Goal: Information Seeking & Learning: Learn about a topic

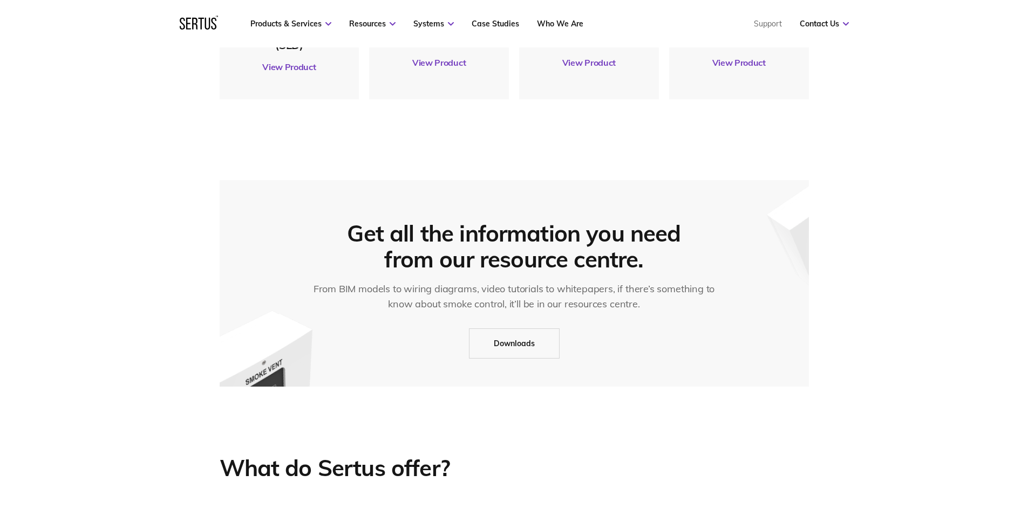
scroll to position [539, 0]
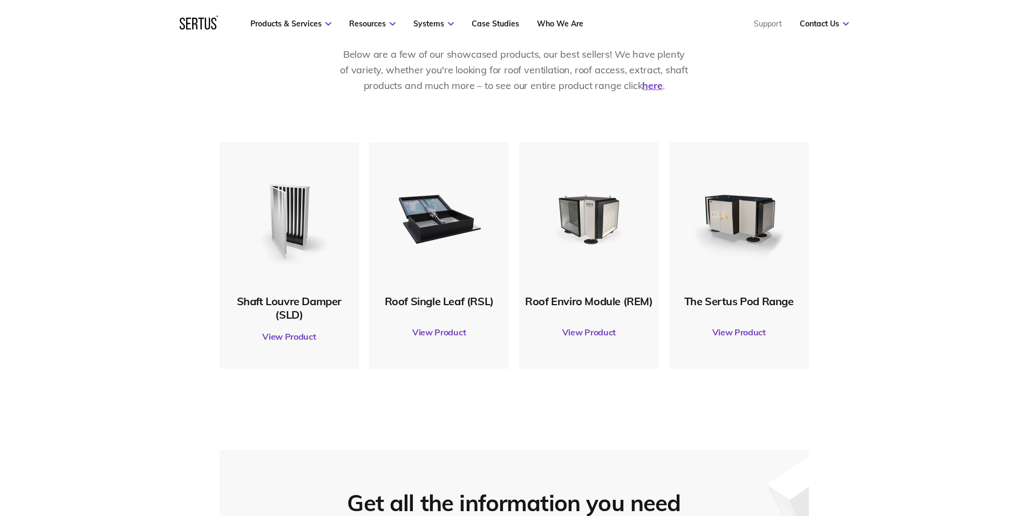
click at [436, 330] on link "View Product" at bounding box center [438, 332] width 129 height 30
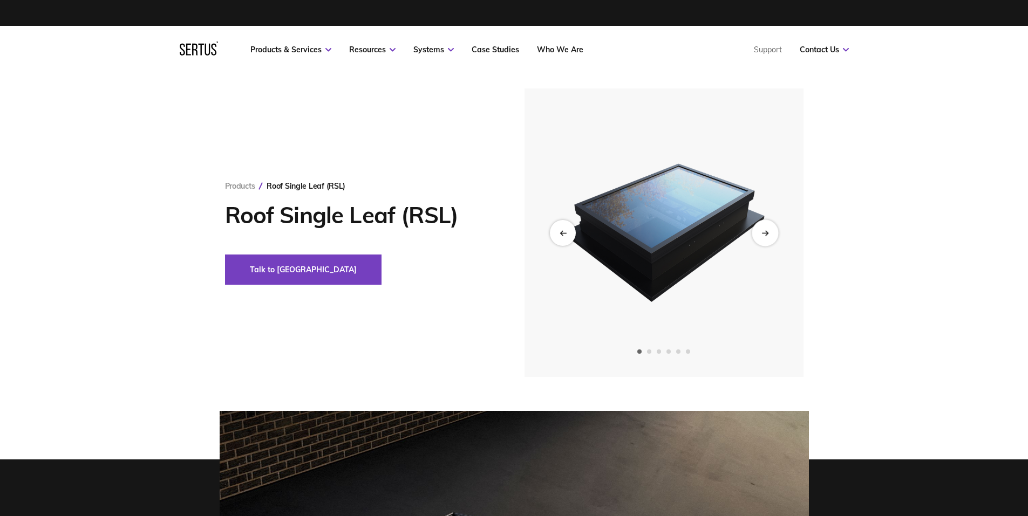
click at [768, 236] on icon "Next slide" at bounding box center [764, 233] width 7 height 6
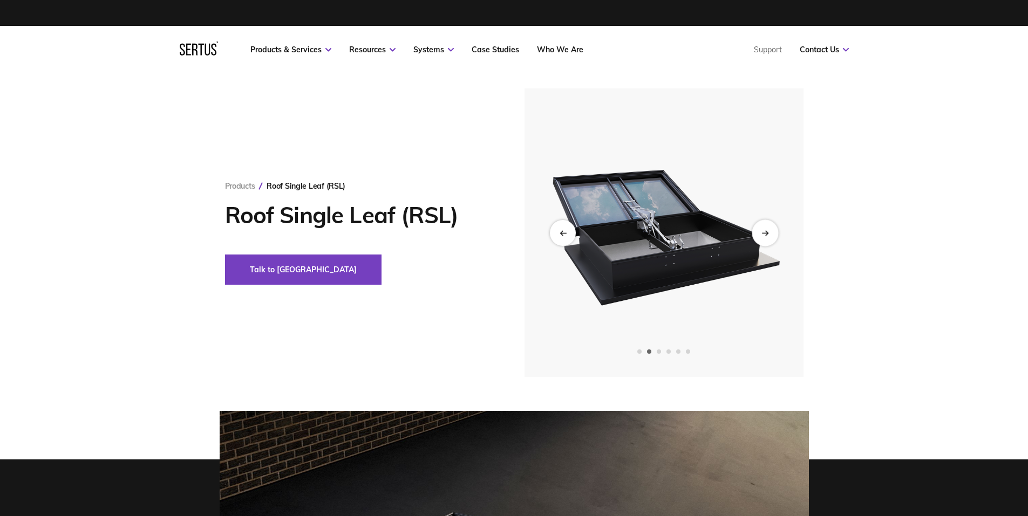
click at [768, 236] on icon "Next slide" at bounding box center [764, 233] width 7 height 6
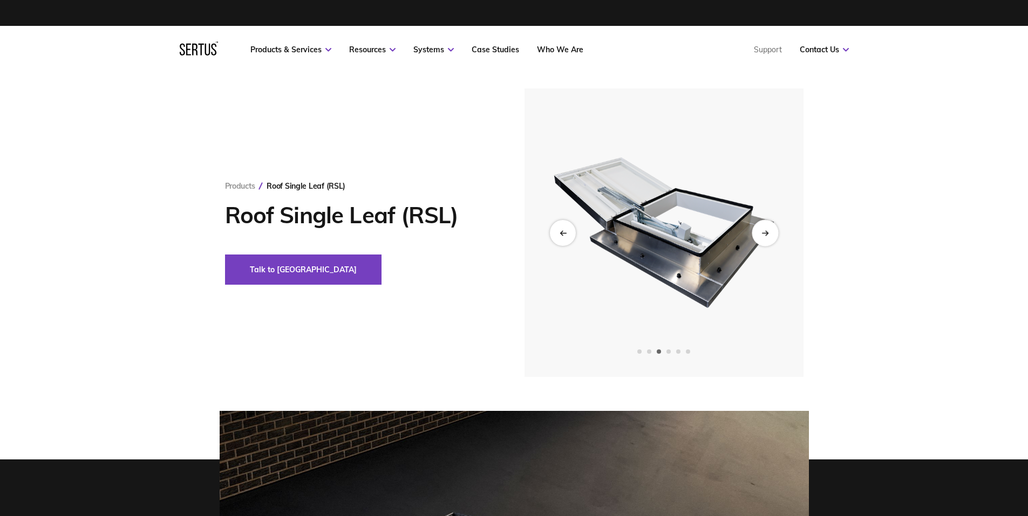
click at [768, 236] on icon "Next slide" at bounding box center [764, 233] width 7 height 6
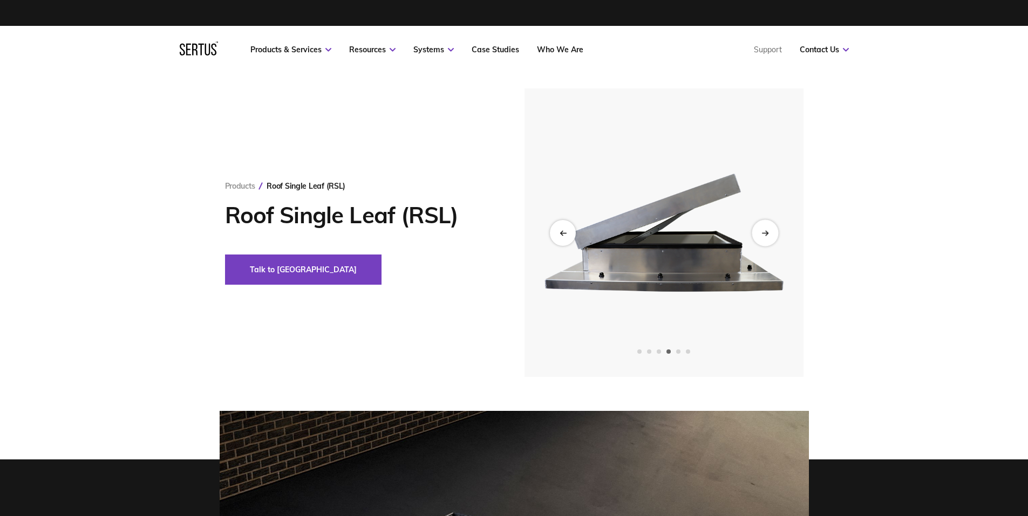
click at [768, 236] on icon "Next slide" at bounding box center [764, 233] width 7 height 6
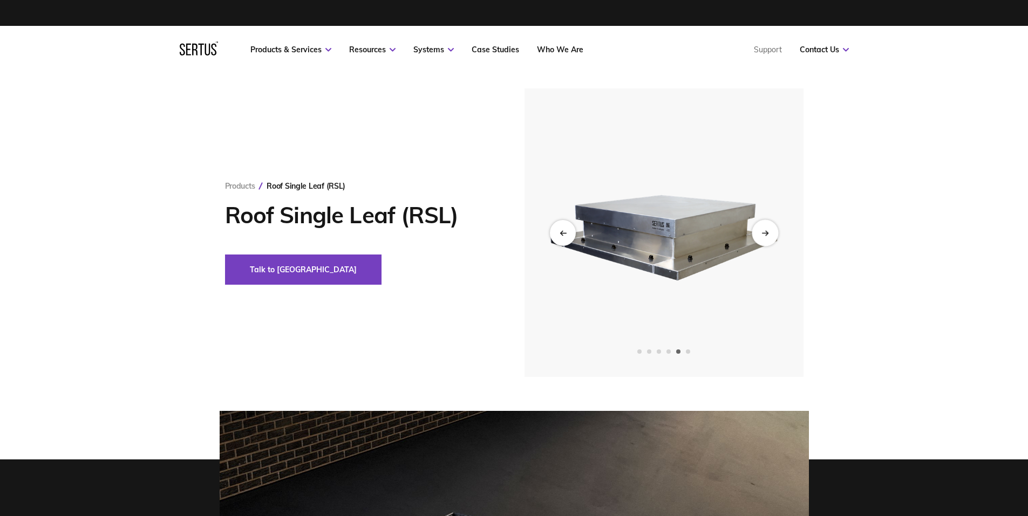
click at [768, 236] on icon "Next slide" at bounding box center [764, 233] width 7 height 6
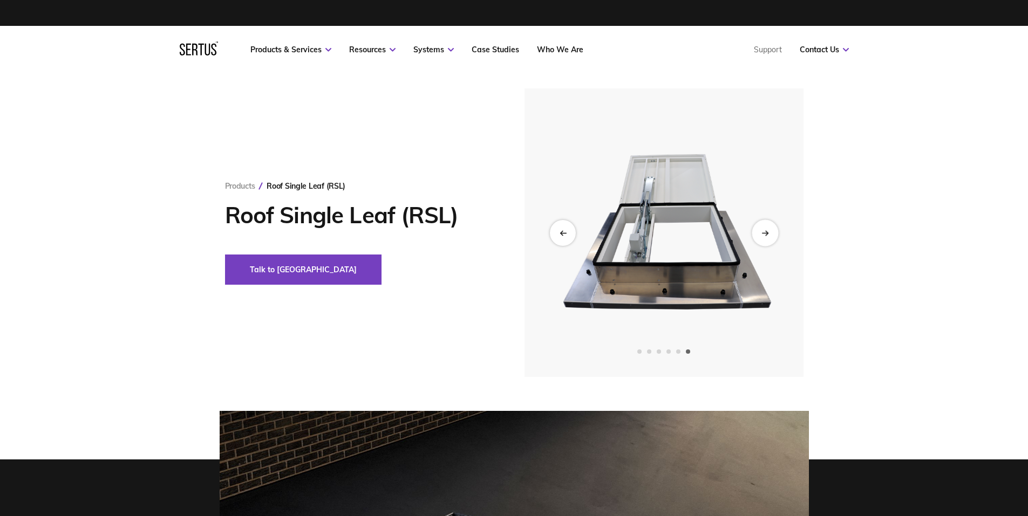
click at [768, 236] on icon "Next slide" at bounding box center [764, 233] width 7 height 6
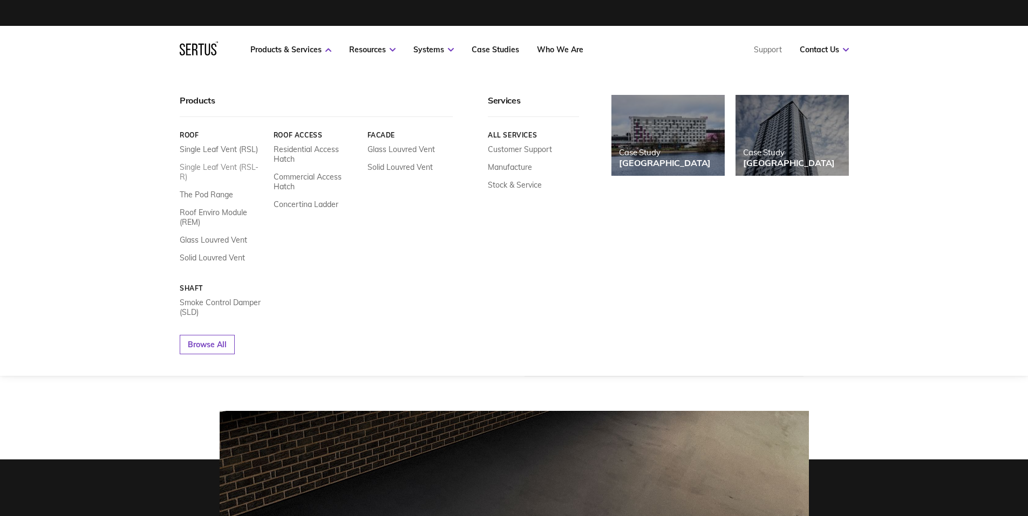
click at [248, 166] on link "Single Leaf Vent (RSL-R)" at bounding box center [223, 171] width 86 height 19
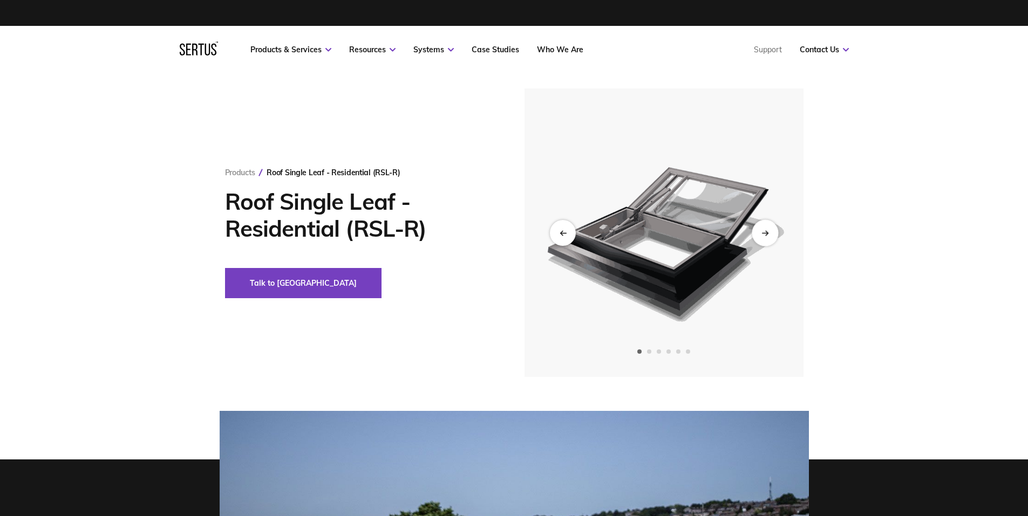
click at [767, 237] on div "Next slide" at bounding box center [764, 233] width 26 height 26
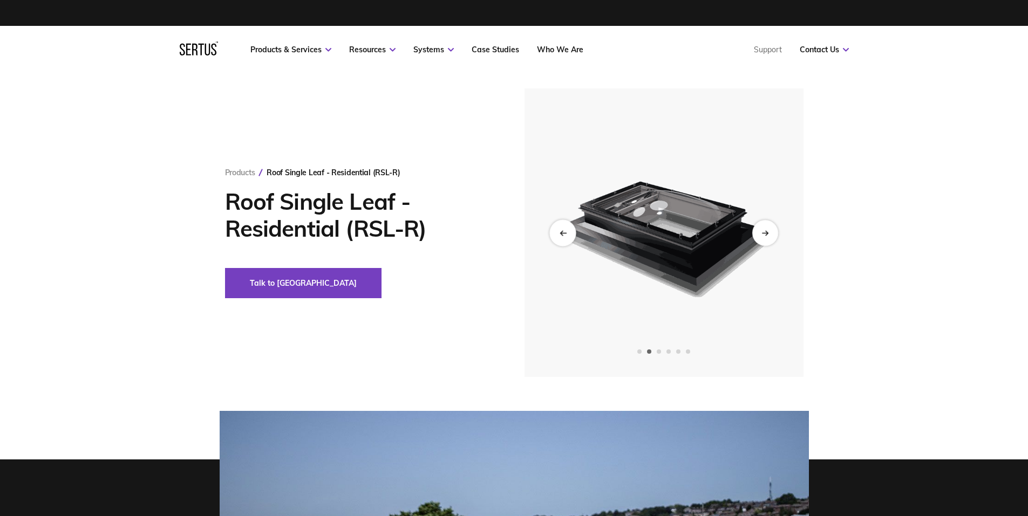
click at [553, 230] on div "Previous slide" at bounding box center [562, 233] width 26 height 26
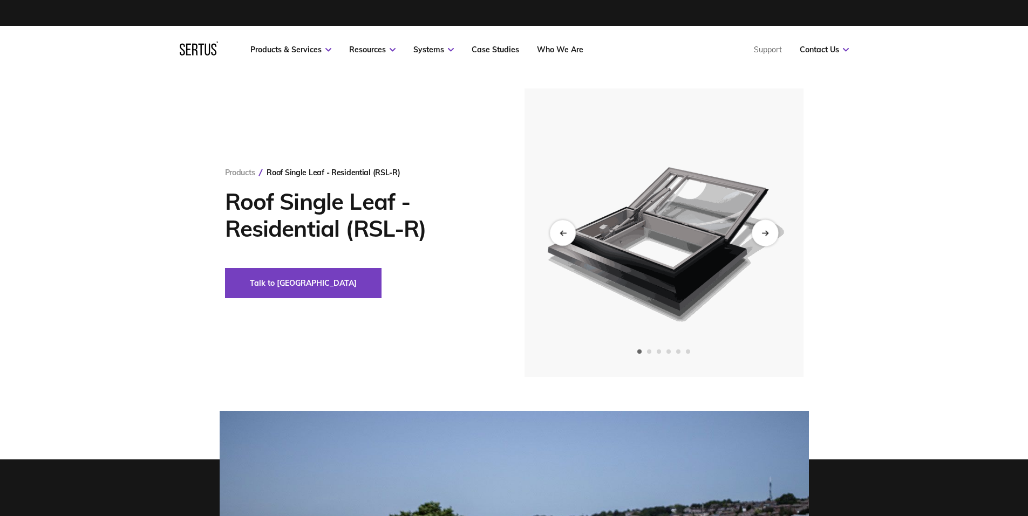
click at [766, 236] on icon "Next slide" at bounding box center [764, 233] width 7 height 6
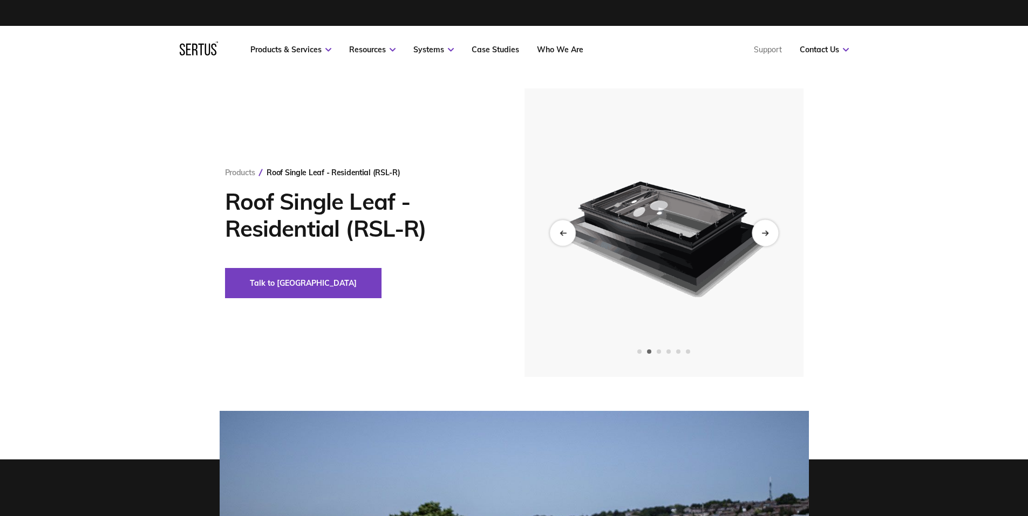
click at [766, 236] on icon "Next slide" at bounding box center [764, 233] width 7 height 6
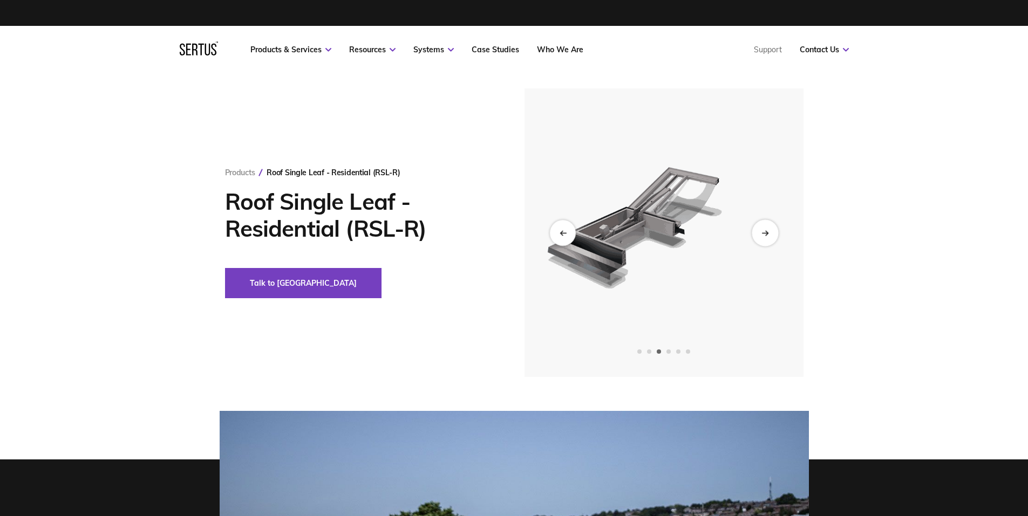
click at [766, 236] on icon "Next slide" at bounding box center [764, 233] width 7 height 6
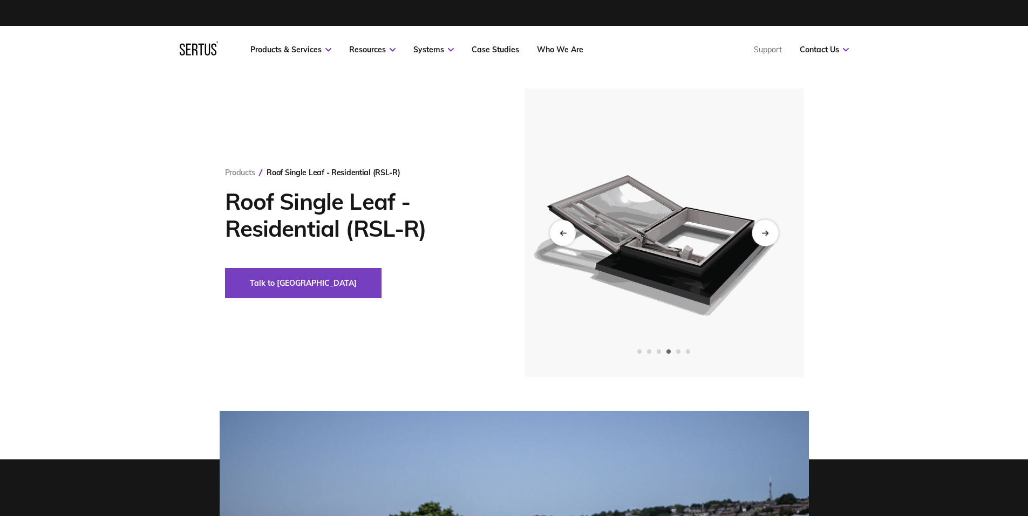
click at [766, 236] on icon "Next slide" at bounding box center [764, 233] width 7 height 6
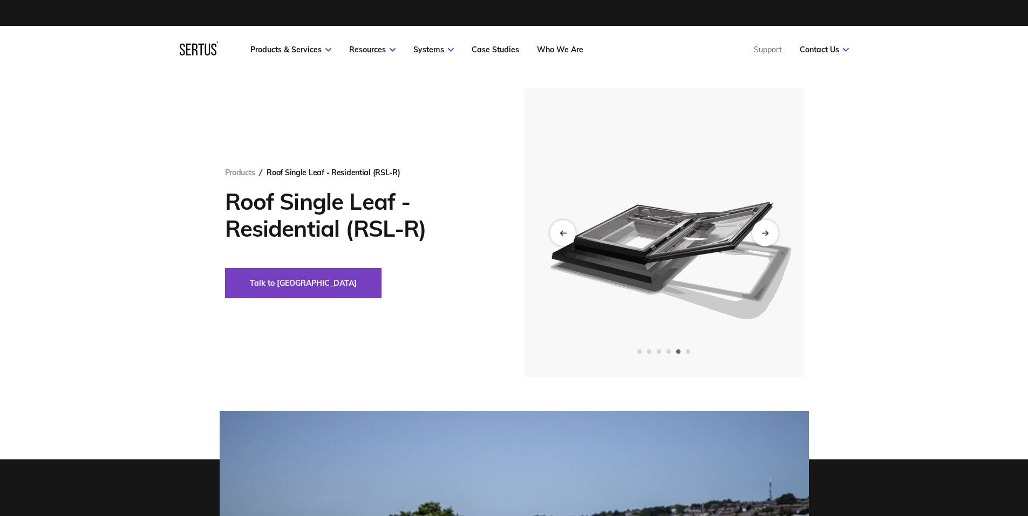
click at [766, 236] on icon "Next slide" at bounding box center [764, 233] width 7 height 6
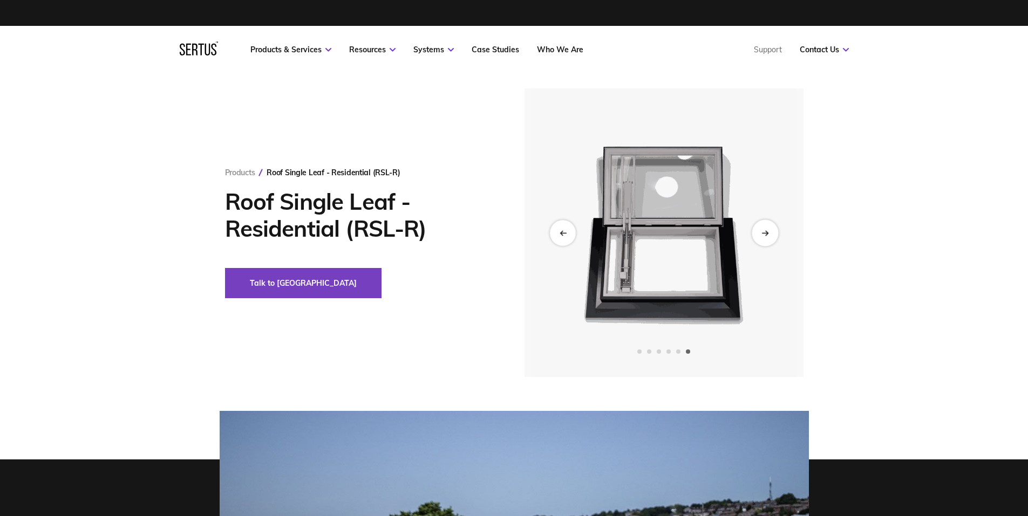
click at [766, 236] on icon "Next slide" at bounding box center [764, 233] width 7 height 6
